Goal: Information Seeking & Learning: Learn about a topic

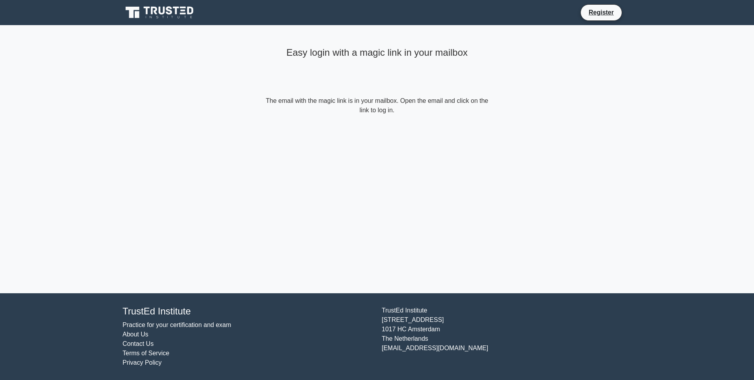
click at [168, 13] on icon at bounding box center [169, 10] width 6 height 8
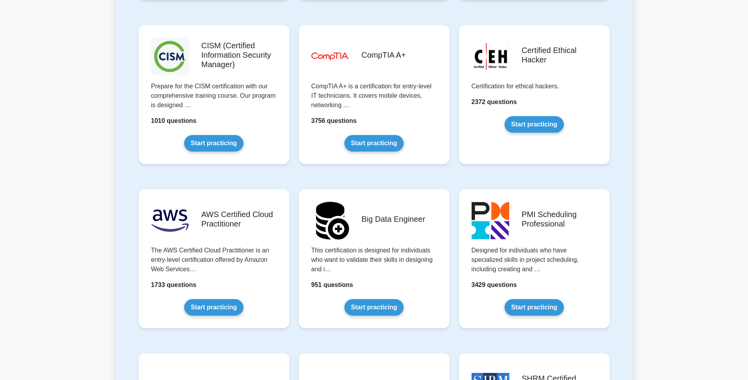
scroll to position [1116, 0]
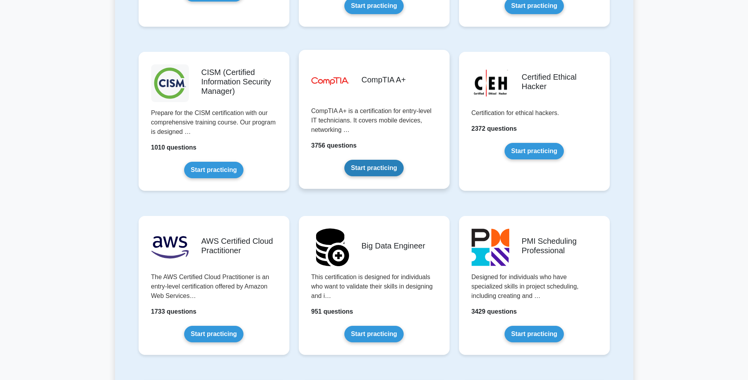
click at [382, 168] on link "Start practicing" at bounding box center [373, 168] width 59 height 16
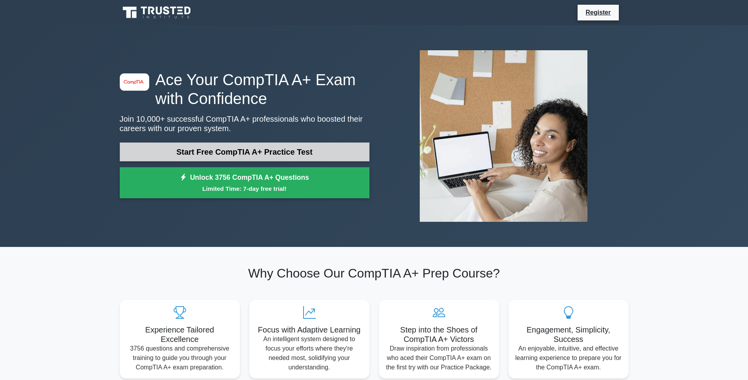
click at [241, 151] on link "Start Free CompTIA A+ Practice Test" at bounding box center [245, 152] width 250 height 19
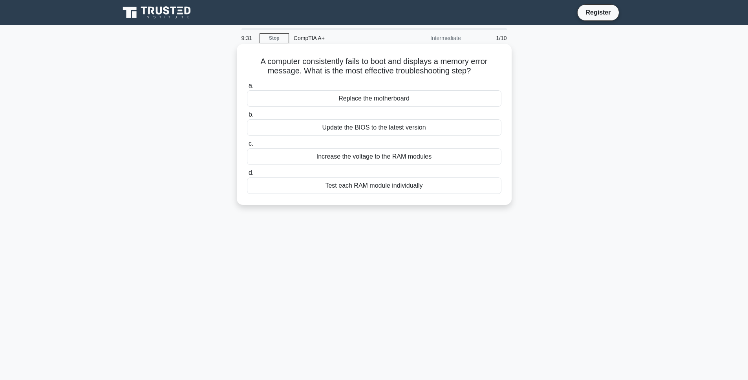
click at [384, 187] on div "Test each RAM module individually" at bounding box center [374, 186] width 254 height 16
click at [247, 176] on input "d. Test each RAM module individually" at bounding box center [247, 172] width 0 height 5
click at [386, 158] on div "CPU cooler" at bounding box center [374, 156] width 254 height 16
click at [247, 146] on input "c. CPU cooler" at bounding box center [247, 143] width 0 height 5
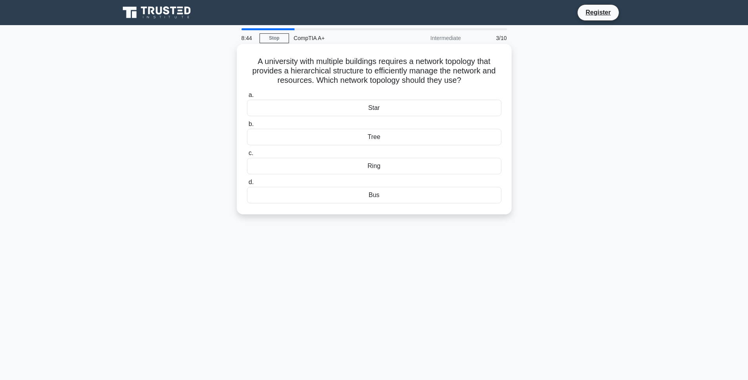
click at [373, 195] on div "Bus" at bounding box center [374, 195] width 254 height 16
click at [247, 185] on input "d. Bus" at bounding box center [247, 182] width 0 height 5
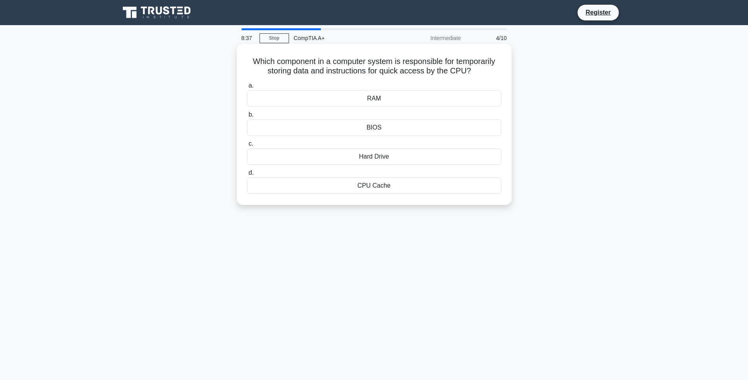
click at [376, 100] on div "RAM" at bounding box center [374, 98] width 254 height 16
click at [247, 88] on input "a. RAM" at bounding box center [247, 85] width 0 height 5
click at [376, 158] on div "Router" at bounding box center [374, 156] width 254 height 16
click at [247, 146] on input "c. Router" at bounding box center [247, 143] width 0 height 5
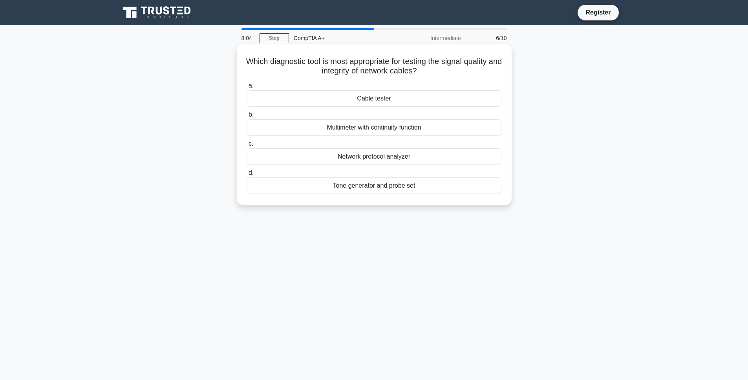
click at [394, 99] on div "Cable tester" at bounding box center [374, 98] width 254 height 16
click at [247, 88] on input "a. Cable tester" at bounding box center [247, 85] width 0 height 5
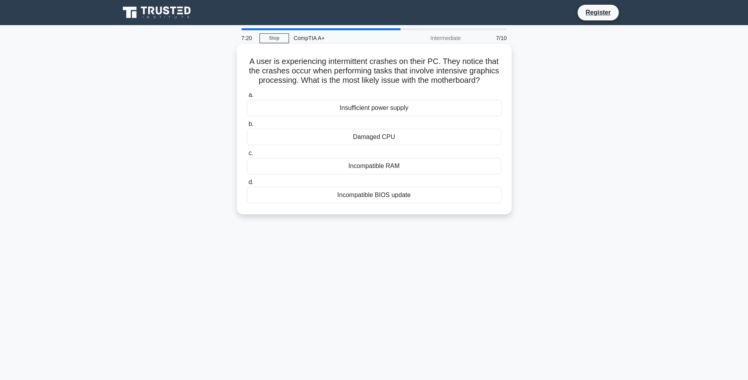
click at [393, 137] on div "Damaged CPU" at bounding box center [374, 137] width 254 height 16
click at [247, 127] on input "b. Damaged CPU" at bounding box center [247, 124] width 0 height 5
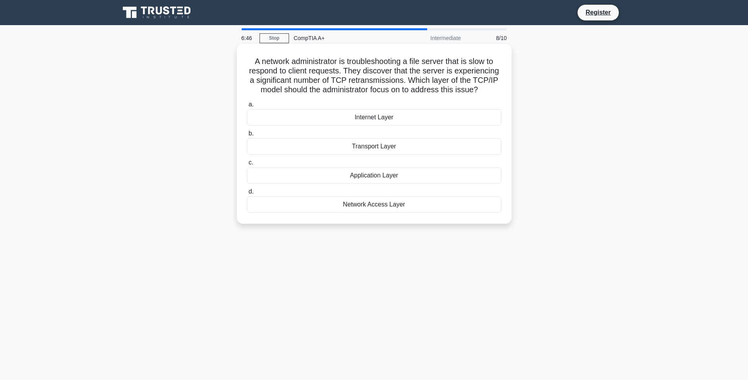
click at [374, 146] on div "Transport Layer" at bounding box center [374, 146] width 254 height 16
click at [247, 136] on input "b. Transport Layer" at bounding box center [247, 133] width 0 height 5
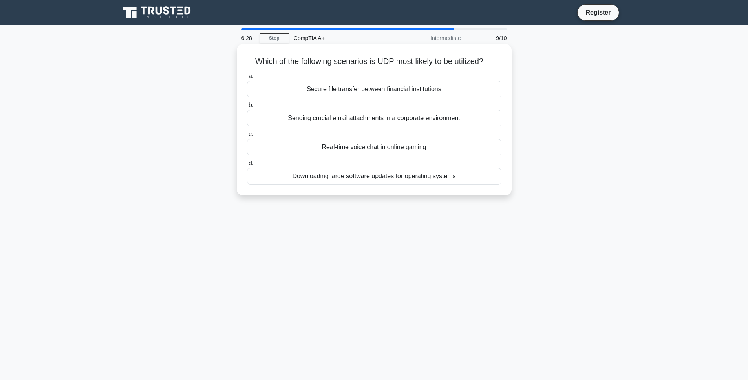
click at [435, 147] on div "Real-time voice chat in online gaming" at bounding box center [374, 147] width 254 height 16
click at [247, 137] on input "c. Real-time voice chat in online gaming" at bounding box center [247, 134] width 0 height 5
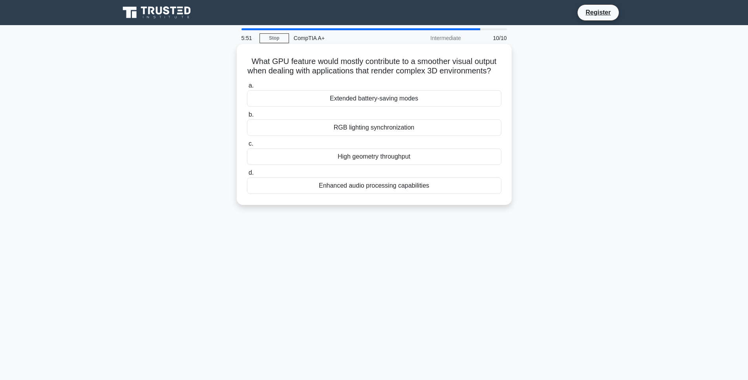
click at [413, 157] on div "High geometry throughput" at bounding box center [374, 156] width 254 height 16
click at [247, 146] on input "c. High geometry throughput" at bounding box center [247, 143] width 0 height 5
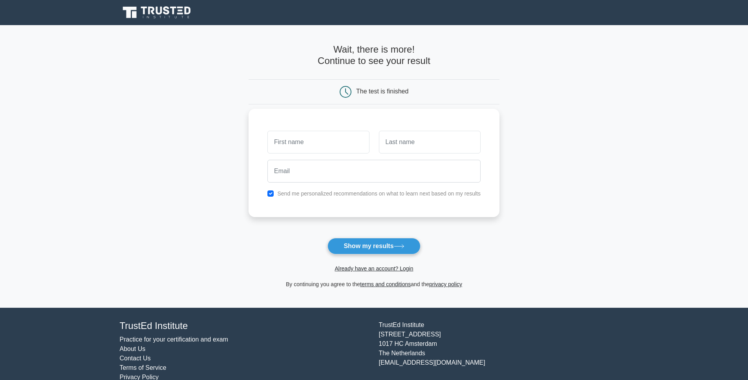
click at [313, 142] on input "text" at bounding box center [318, 142] width 102 height 23
click at [380, 245] on button "Show my results" at bounding box center [374, 246] width 93 height 16
click at [362, 269] on link "Already have an account? Login" at bounding box center [374, 268] width 79 height 6
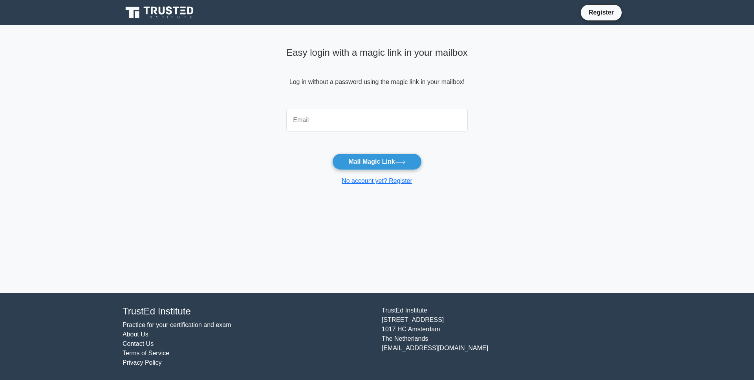
click at [355, 122] on input "email" at bounding box center [376, 120] width 181 height 23
type input "[EMAIL_ADDRESS][DOMAIN_NAME]"
click at [332, 154] on button "Mail Magic Link" at bounding box center [376, 162] width 89 height 16
